Goal: Navigation & Orientation: Find specific page/section

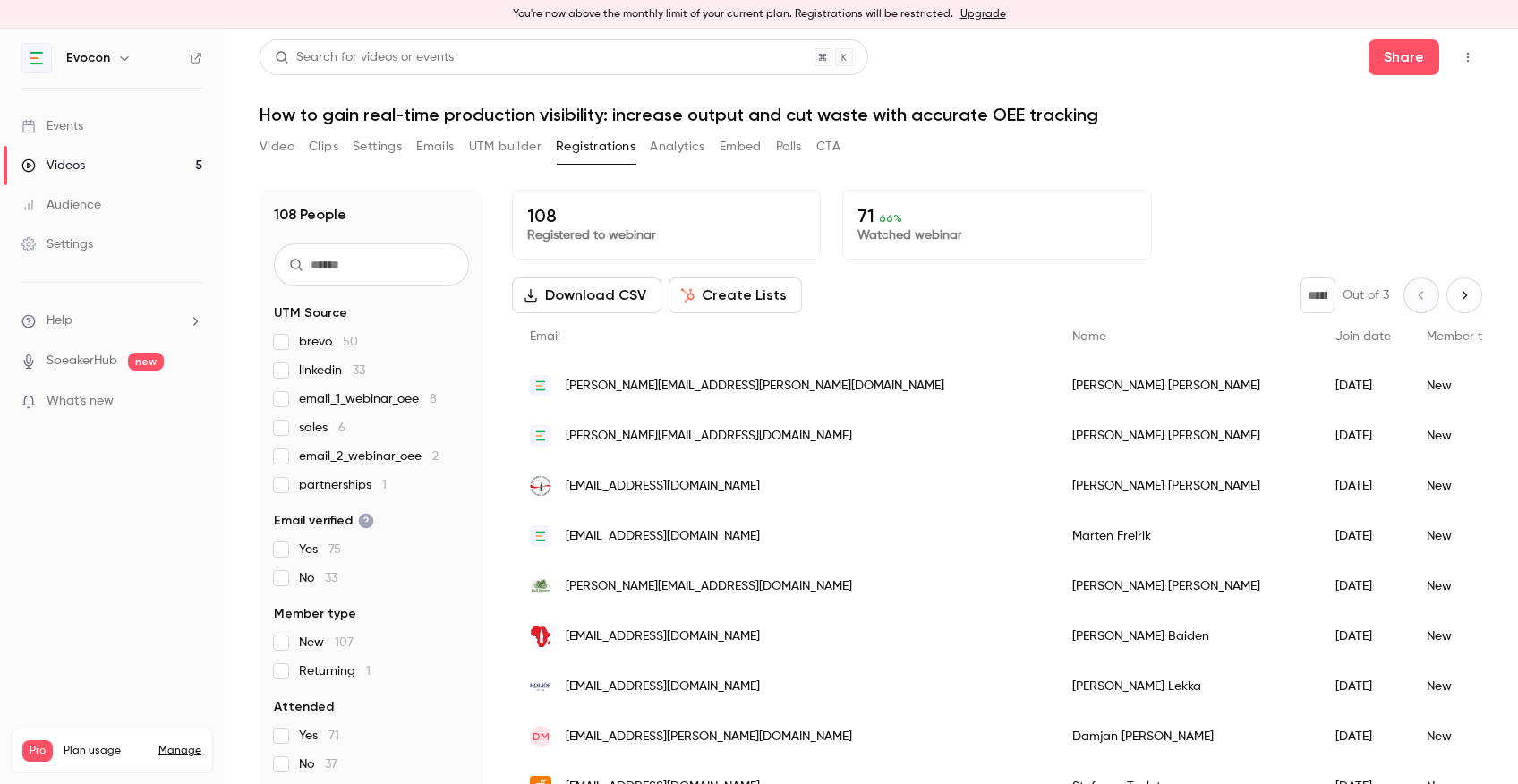
click at [85, 125] on link "Events" at bounding box center [112, 126] width 224 height 39
